Goal: Navigation & Orientation: Find specific page/section

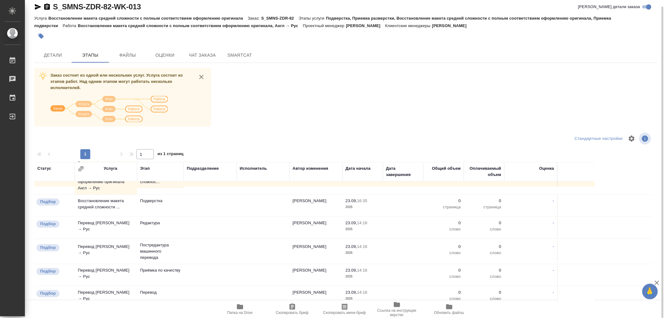
scroll to position [104, 0]
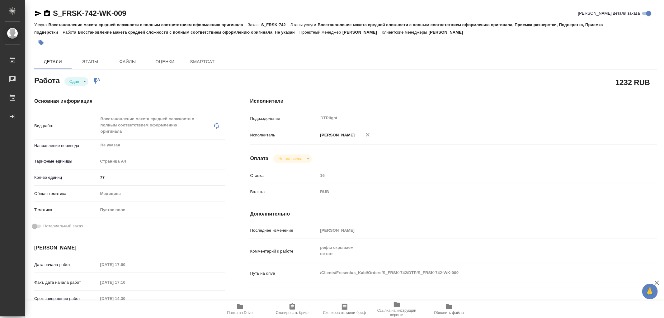
type textarea "x"
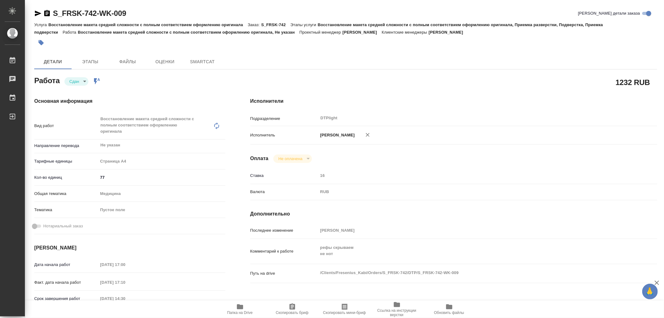
type textarea "x"
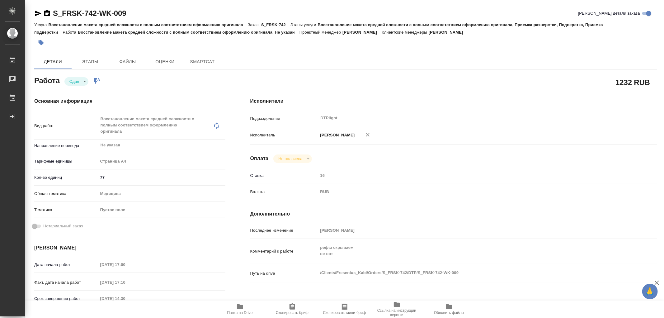
type textarea "x"
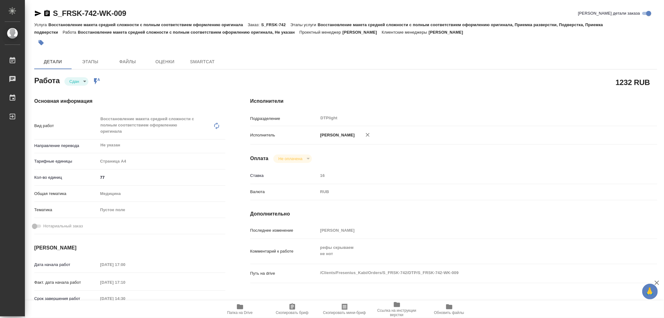
type textarea "x"
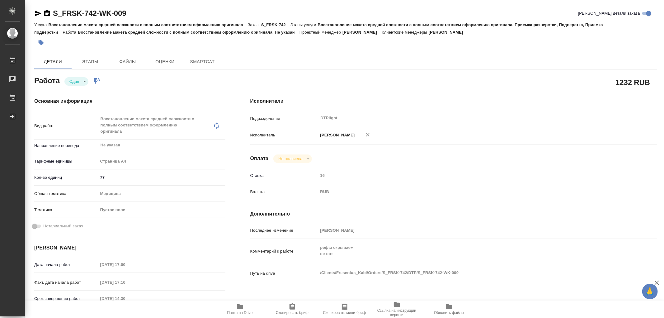
type textarea "x"
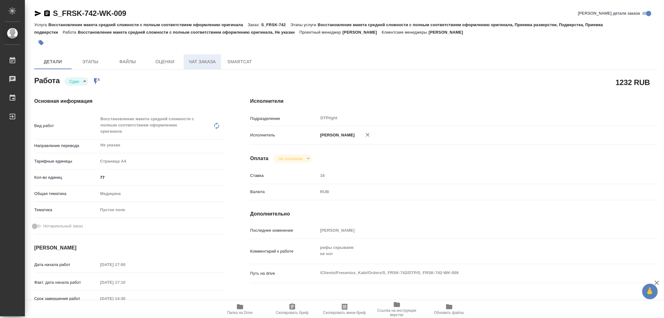
type textarea "x"
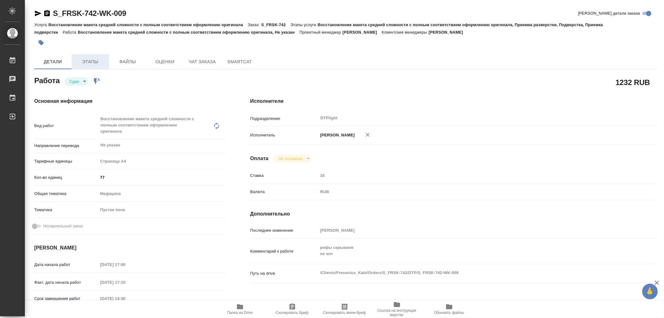
type textarea "x"
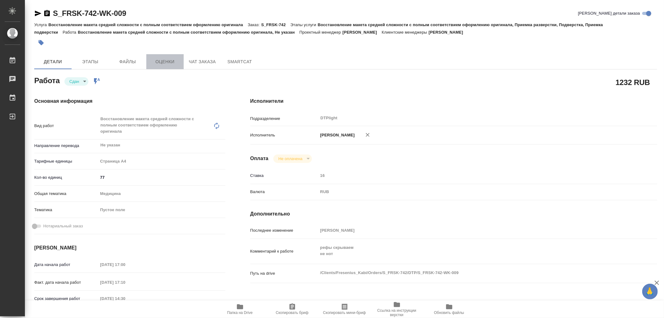
drag, startPoint x: 157, startPoint y: 61, endPoint x: 162, endPoint y: 62, distance: 5.1
click at [162, 62] on span "Оценки" at bounding box center [165, 62] width 30 height 8
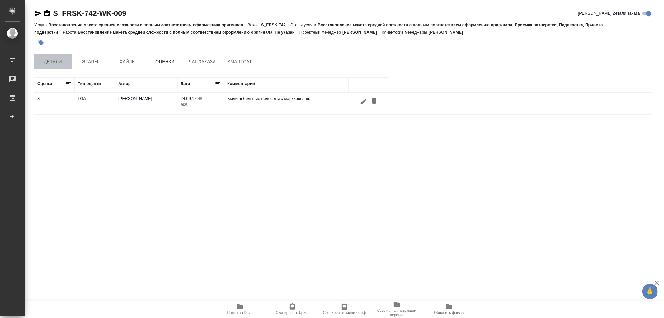
click at [49, 60] on span "Детали" at bounding box center [53, 62] width 30 height 8
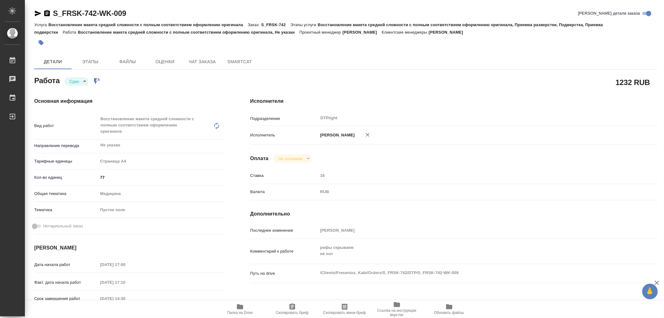
type textarea "x"
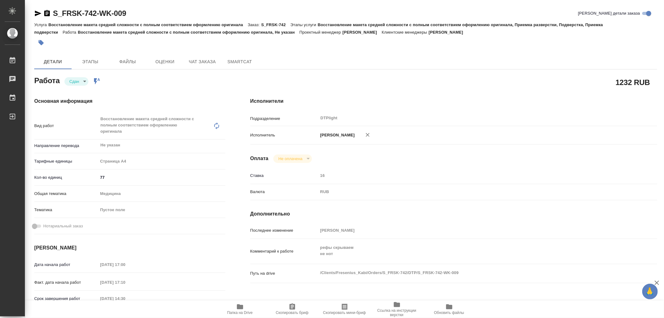
type textarea "x"
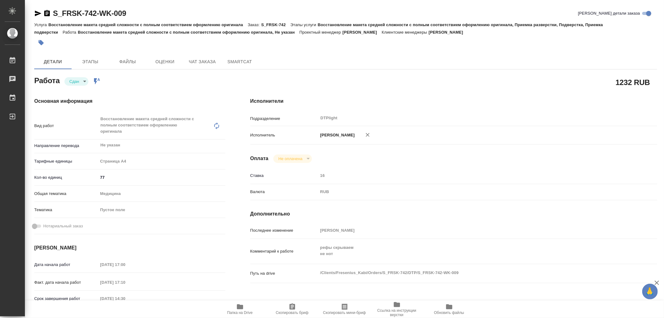
type textarea "x"
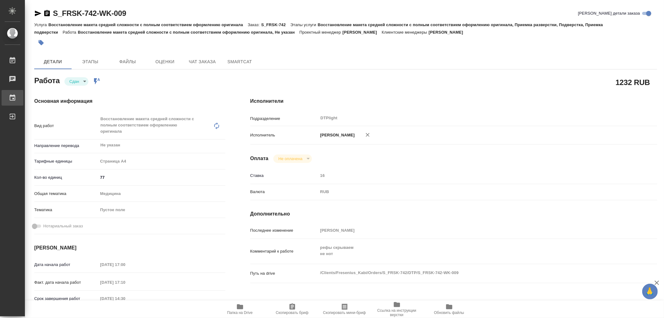
type textarea "x"
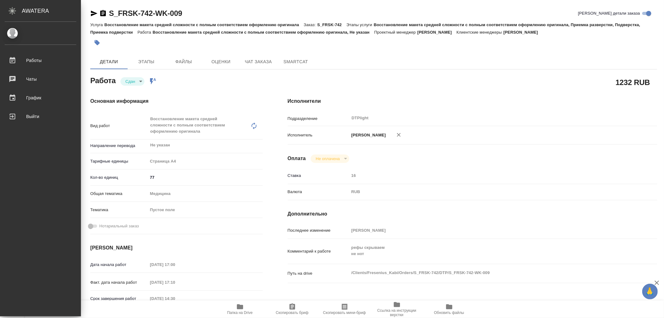
type textarea "x"
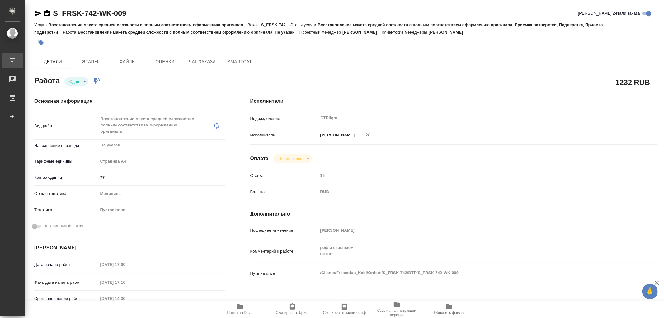
type textarea "x"
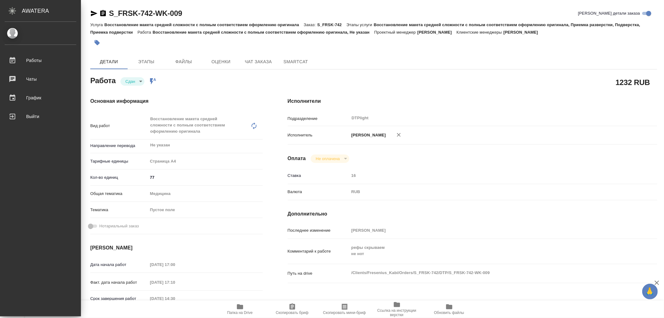
type textarea "x"
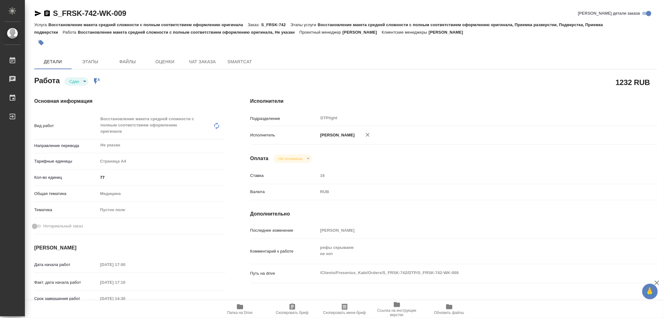
type textarea "x"
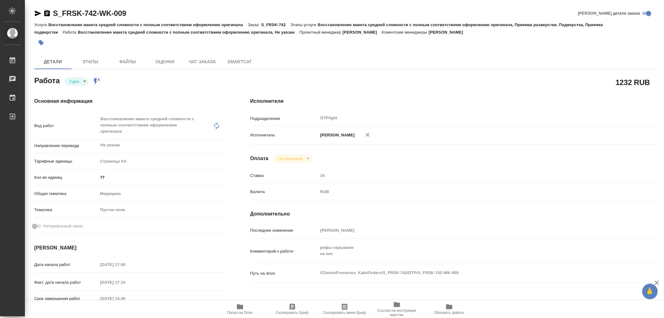
type textarea "x"
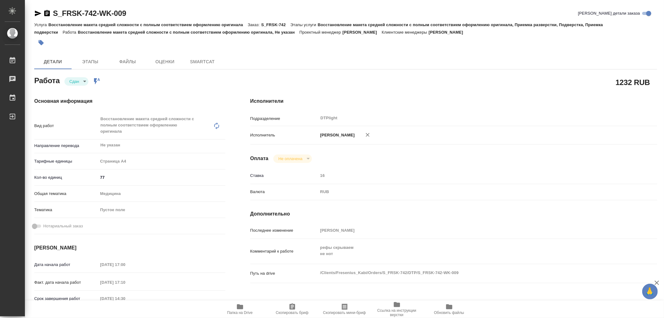
type textarea "x"
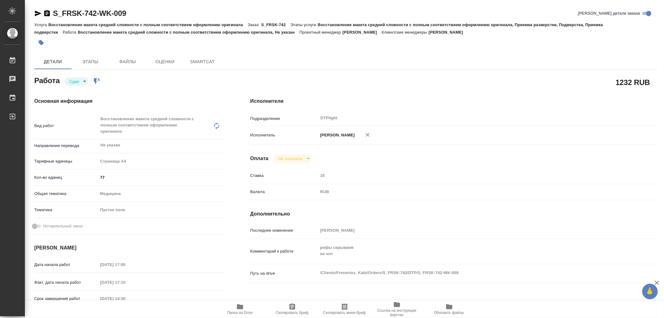
type textarea "x"
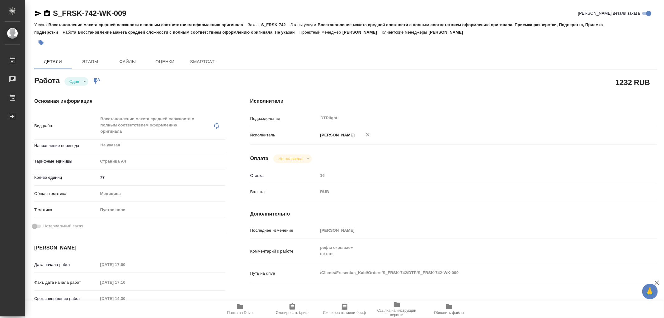
type textarea "x"
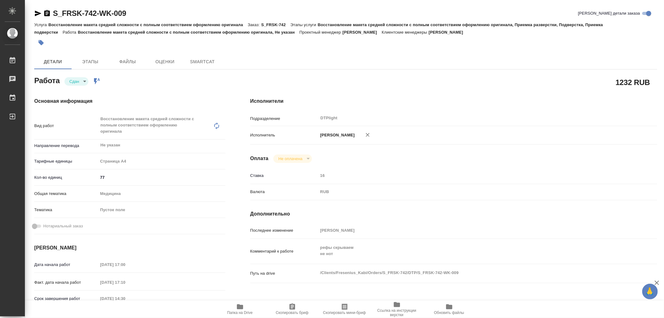
type textarea "x"
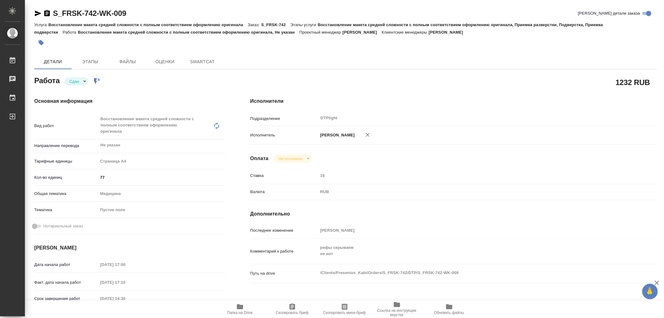
type textarea "x"
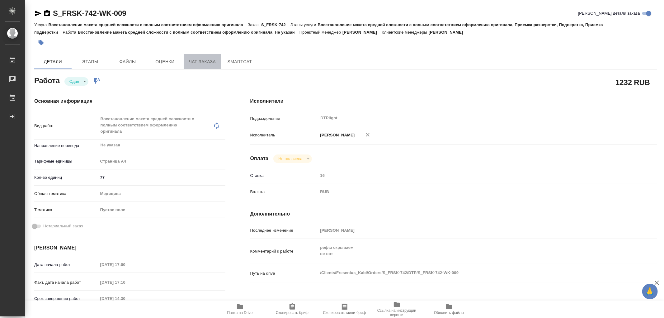
click at [205, 64] on span "Чат заказа" at bounding box center [202, 62] width 30 height 8
type textarea "x"
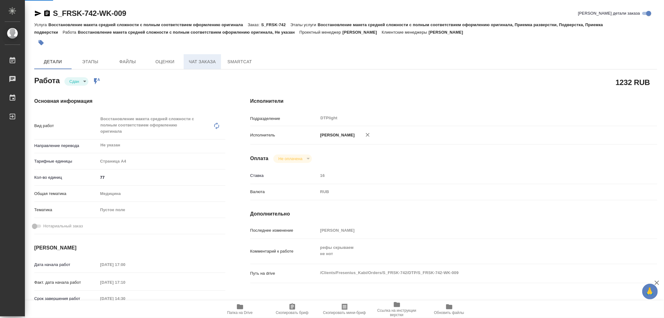
type textarea "x"
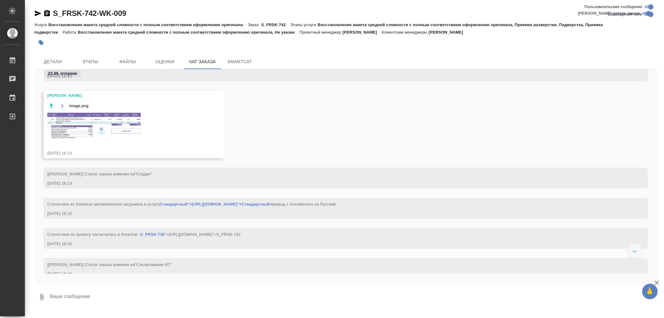
scroll to position [361, 0]
